Goal: Download file/media

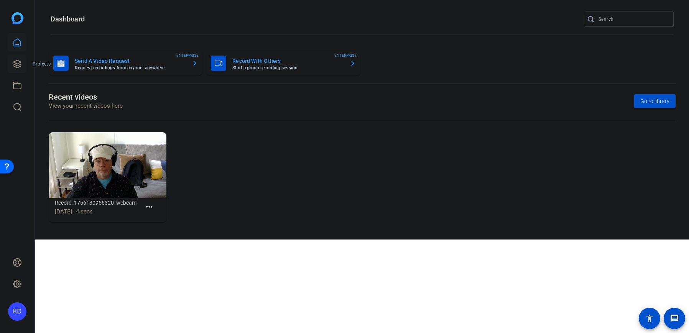
click at [16, 61] on icon at bounding box center [17, 64] width 8 height 8
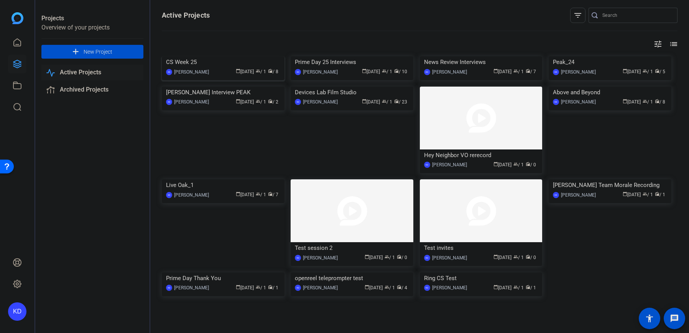
click at [189, 68] on div "CS Week 25" at bounding box center [223, 62] width 114 height 12
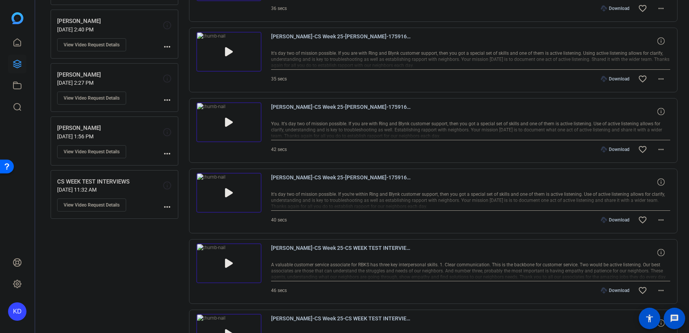
scroll to position [200, 0]
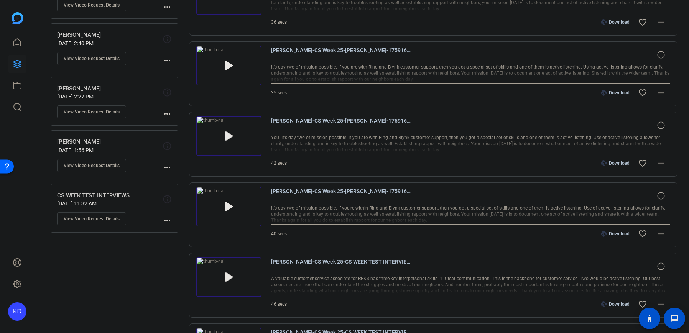
click at [228, 205] on img at bounding box center [228, 207] width 65 height 40
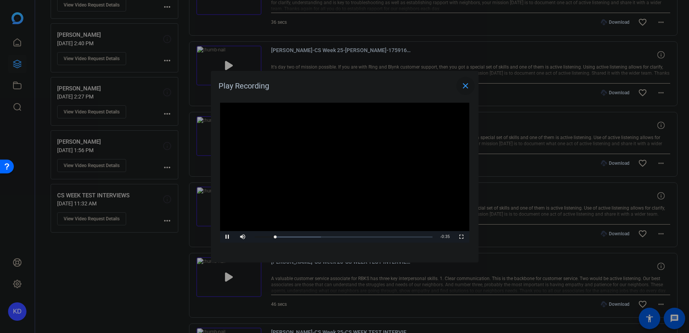
click at [462, 237] on span "Video Player" at bounding box center [461, 237] width 15 height 0
click at [468, 87] on mat-icon "close" at bounding box center [465, 85] width 9 height 9
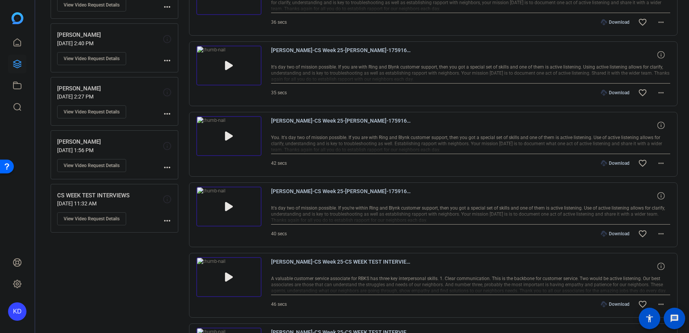
click at [228, 134] on img at bounding box center [228, 136] width 65 height 40
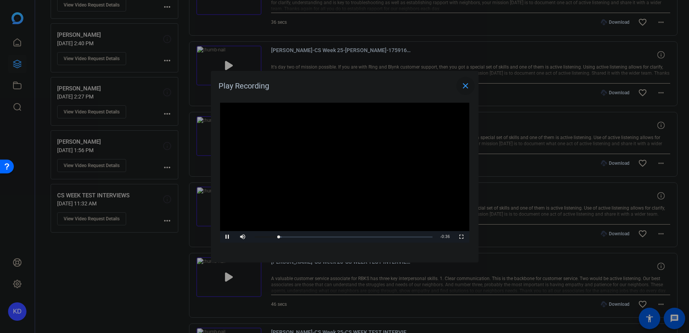
click at [463, 237] on span "Video Player" at bounding box center [461, 237] width 15 height 0
click at [228, 237] on span "Video Player" at bounding box center [227, 237] width 15 height 0
click at [463, 86] on mat-icon "close" at bounding box center [465, 85] width 9 height 9
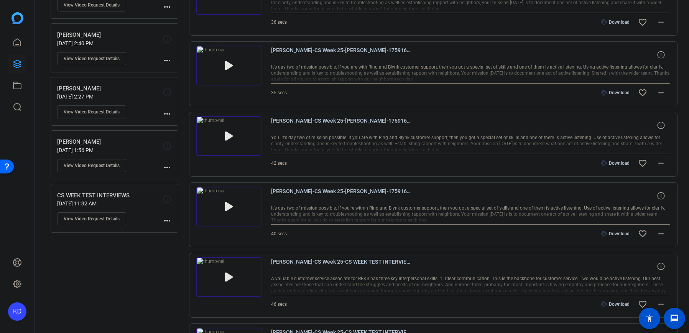
click at [613, 162] on div "Download" at bounding box center [615, 163] width 36 height 6
click at [323, 64] on span "[PERSON_NAME]-CS Week 25-[PERSON_NAME]-1759168821954-webcam" at bounding box center [342, 55] width 142 height 18
click at [230, 65] on img at bounding box center [228, 66] width 65 height 40
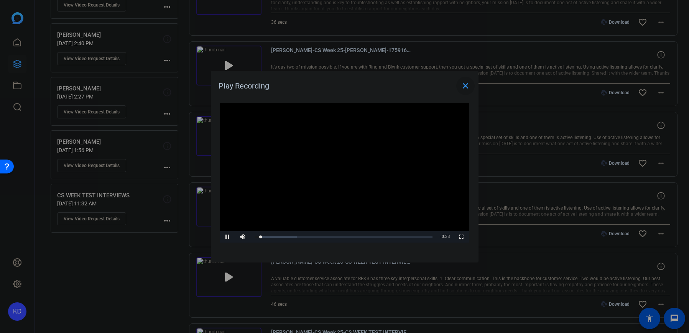
click at [462, 237] on span "Video Player" at bounding box center [461, 237] width 15 height 0
click at [467, 83] on mat-icon "close" at bounding box center [465, 85] width 9 height 9
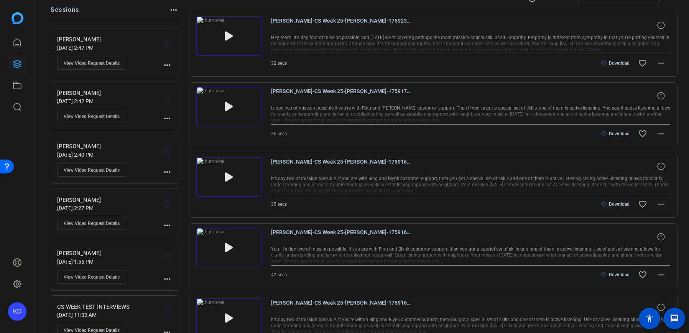
scroll to position [76, 0]
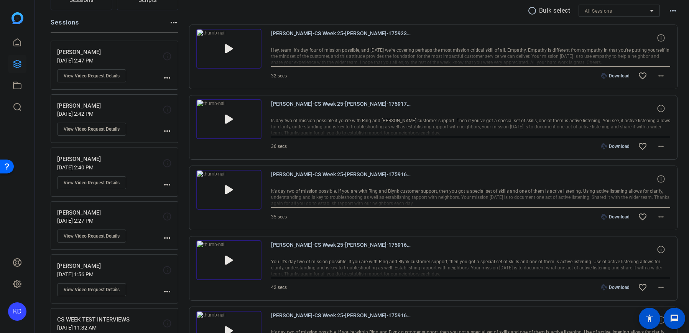
click at [614, 218] on div "Download" at bounding box center [615, 217] width 36 height 6
click at [348, 151] on div "36 secs Download favorite_border more_horiz" at bounding box center [471, 146] width 400 height 18
click at [225, 118] on img at bounding box center [228, 119] width 65 height 40
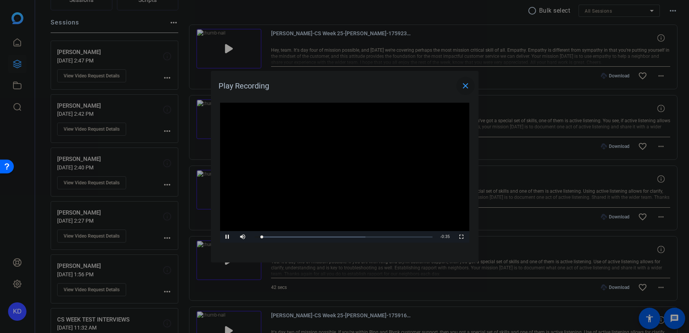
click at [462, 237] on span "Video Player" at bounding box center [461, 237] width 15 height 0
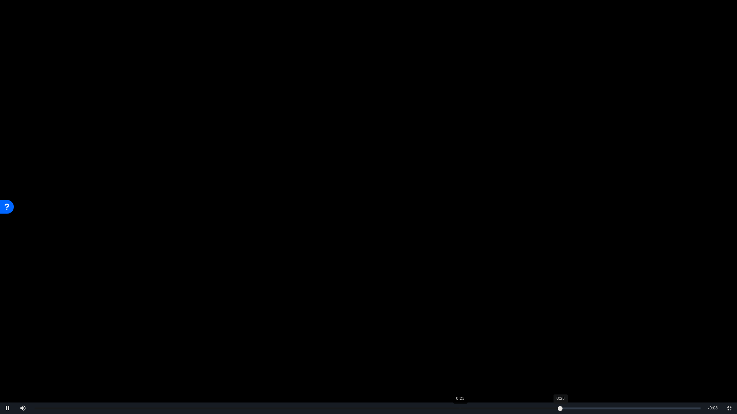
click at [459, 333] on div "Loaded : 62.22% 0:23 0:28" at bounding box center [367, 409] width 673 height 12
click at [206, 333] on div "Loaded : 62.22% 0:09 0:25" at bounding box center [367, 409] width 673 height 12
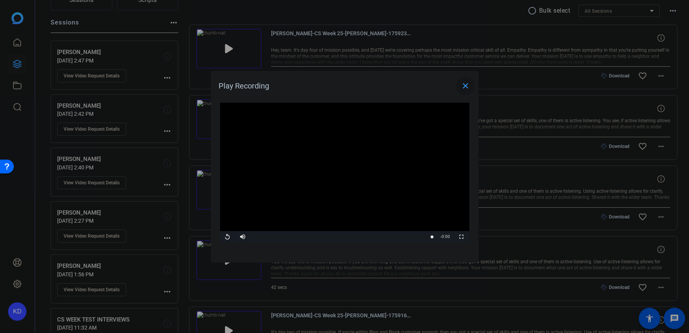
click at [466, 87] on mat-icon "close" at bounding box center [465, 85] width 9 height 9
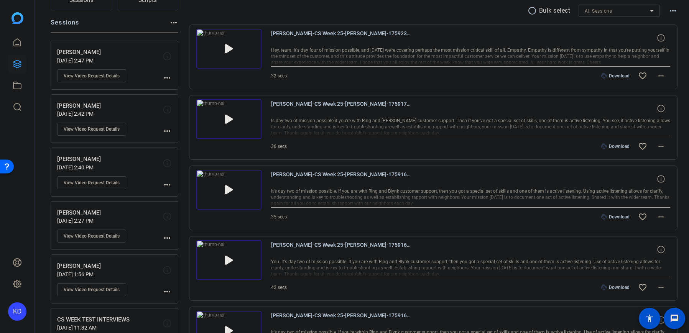
click at [619, 145] on div "Download" at bounding box center [615, 146] width 36 height 6
click at [658, 146] on mat-icon "more_horiz" at bounding box center [661, 146] width 9 height 9
click at [648, 181] on span "Download MP4" at bounding box center [637, 181] width 46 height 9
click at [658, 216] on mat-icon "more_horiz" at bounding box center [661, 217] width 9 height 9
click at [648, 252] on span "Download MP4" at bounding box center [637, 252] width 46 height 9
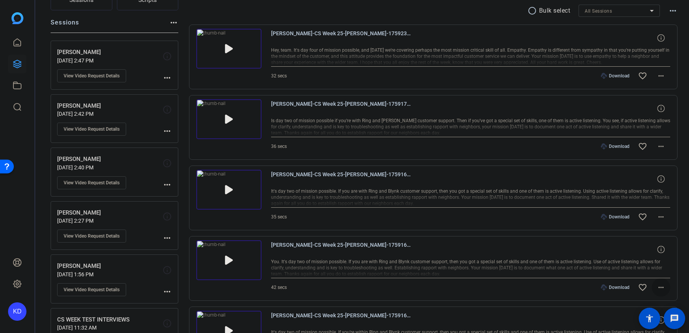
click at [658, 287] on mat-icon "more_horiz" at bounding box center [661, 287] width 9 height 9
click at [646, 215] on span "Download MP4" at bounding box center [637, 214] width 46 height 9
click at [366, 79] on div "32 secs Download favorite_border more_horiz" at bounding box center [471, 76] width 400 height 18
click at [227, 46] on img at bounding box center [228, 49] width 65 height 40
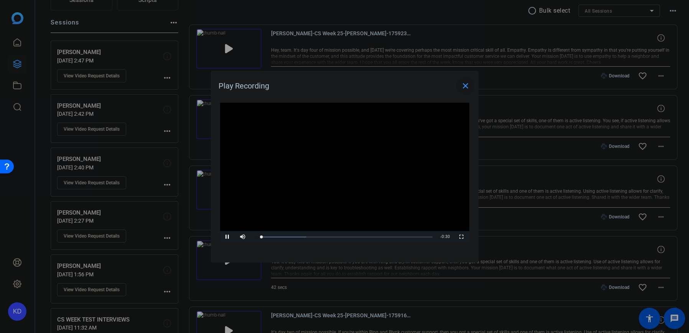
click at [461, 237] on span "Video Player" at bounding box center [461, 237] width 15 height 0
click at [464, 82] on mat-icon "close" at bounding box center [465, 85] width 9 height 9
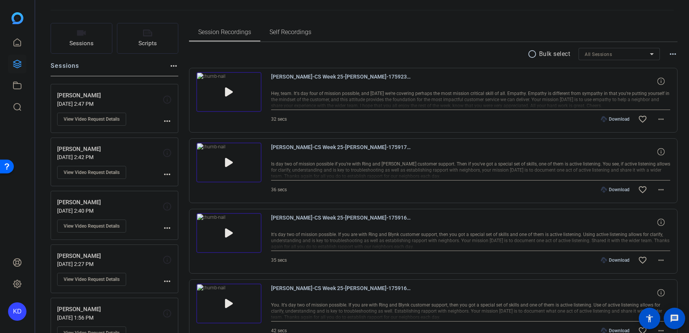
scroll to position [41, 0]
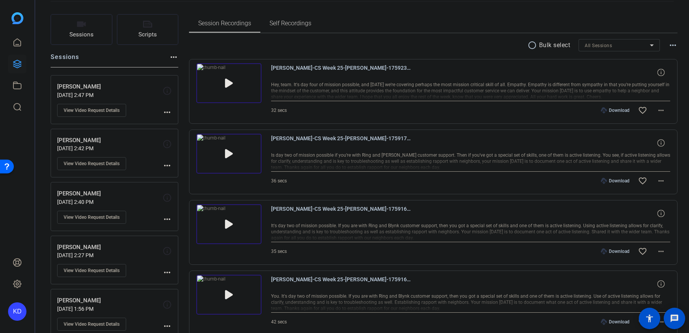
click at [299, 26] on span "Self Recordings" at bounding box center [291, 23] width 42 height 6
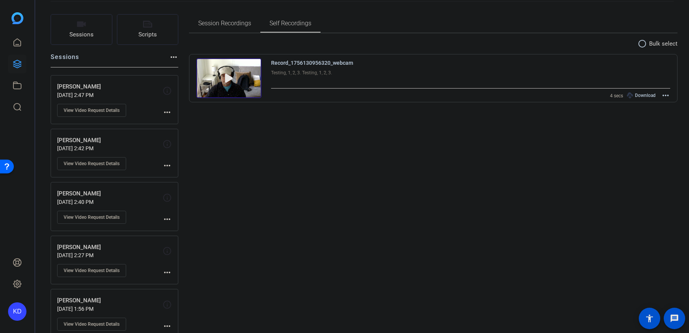
click at [240, 26] on span "Session Recordings" at bounding box center [224, 23] width 53 height 6
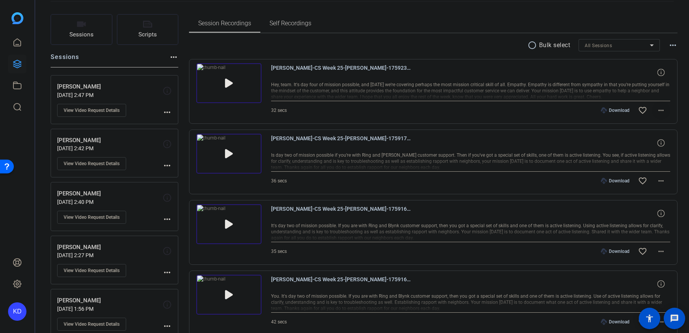
click at [660, 111] on mat-icon "more_horiz" at bounding box center [661, 110] width 9 height 9
click at [649, 147] on span "Download MP4" at bounding box center [637, 145] width 46 height 9
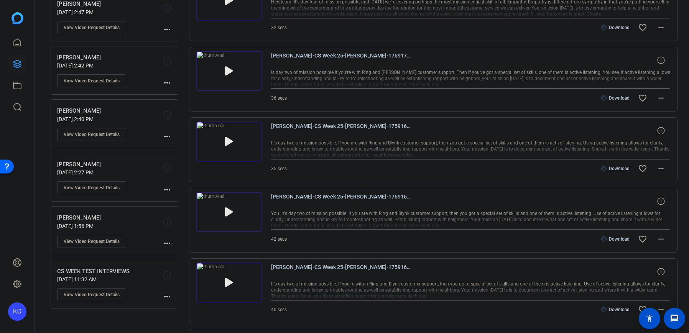
scroll to position [0, 0]
